Goal: Find specific page/section: Find specific page/section

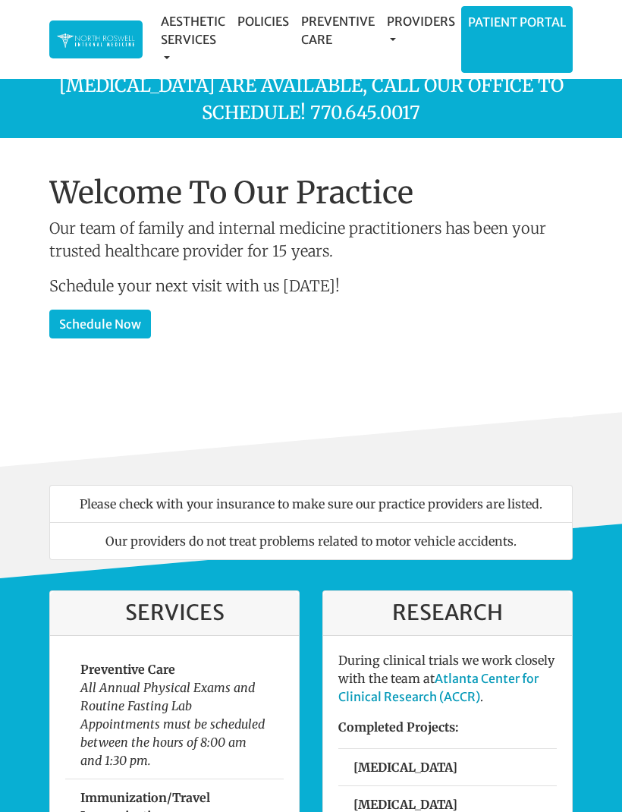
click at [532, 36] on li "Patient Portal" at bounding box center [518, 39] width 112 height 67
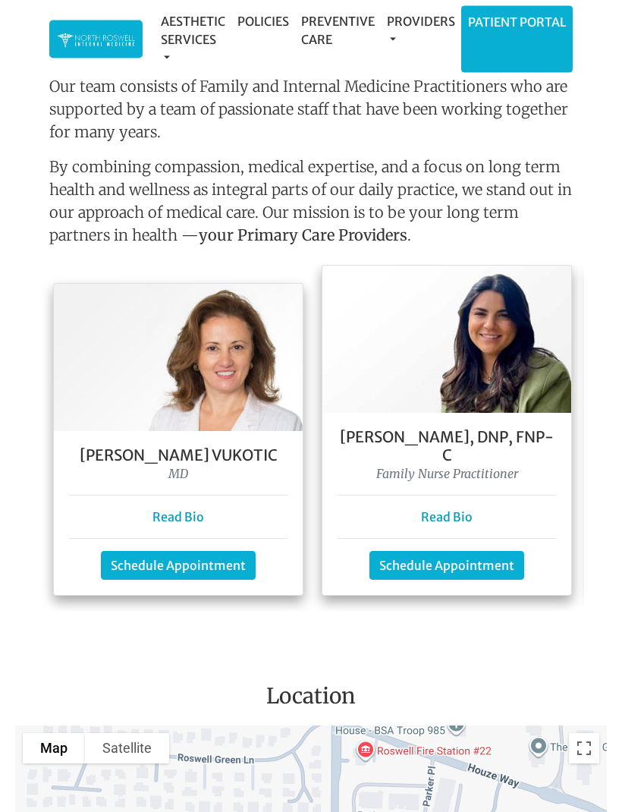
scroll to position [1333, 0]
click at [467, 509] on link "Read Bio" at bounding box center [447, 516] width 52 height 15
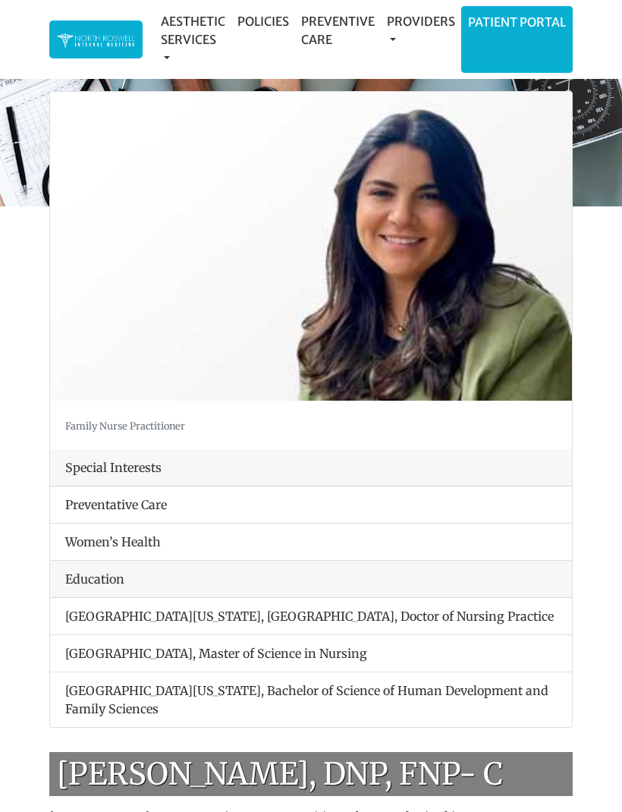
click at [507, 28] on link "Patient Portal" at bounding box center [517, 22] width 110 height 30
